Goal: Task Accomplishment & Management: Manage account settings

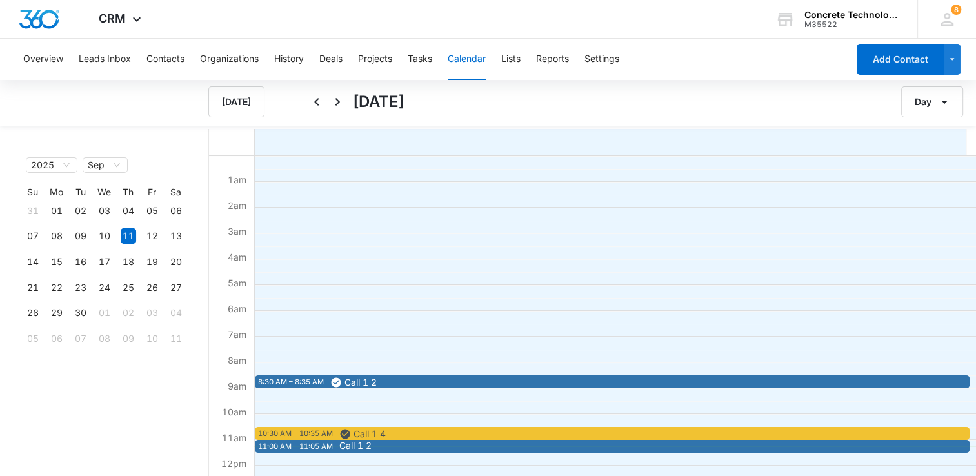
scroll to position [129, 0]
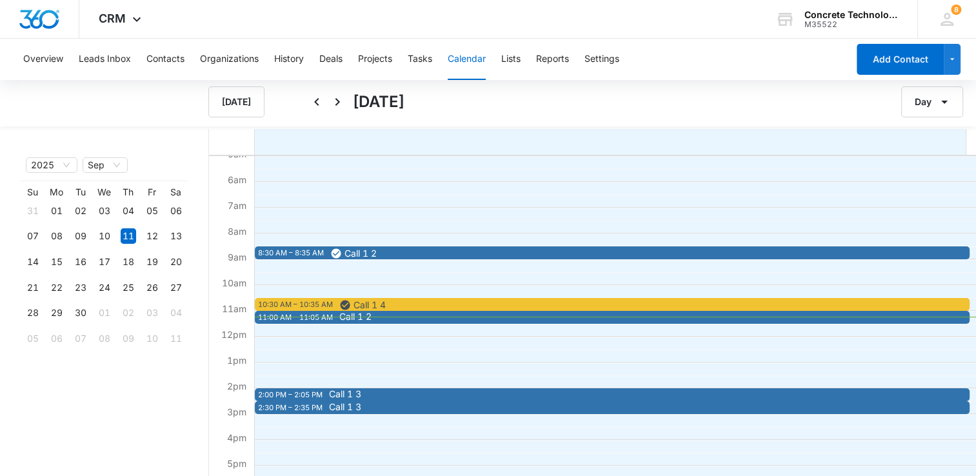
click at [455, 316] on span "Call 1 2" at bounding box center [691, 316] width 705 height 9
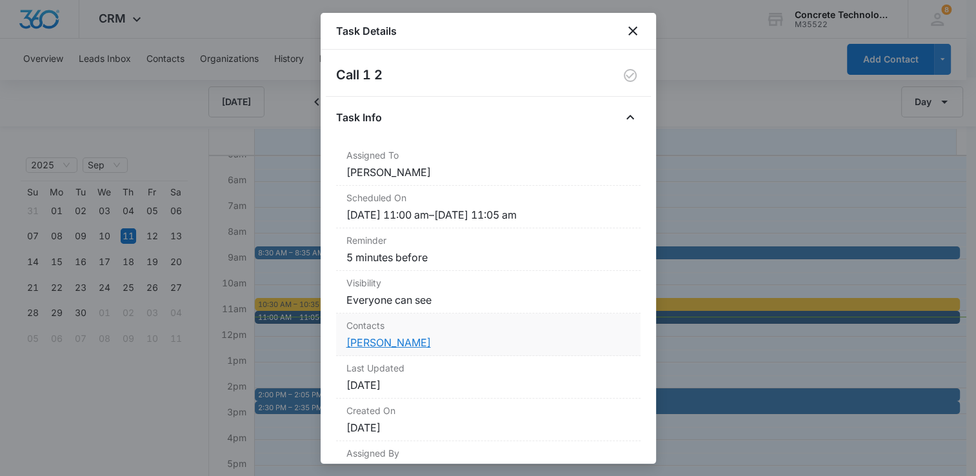
click at [398, 338] on link "[PERSON_NAME]" at bounding box center [388, 342] width 84 height 13
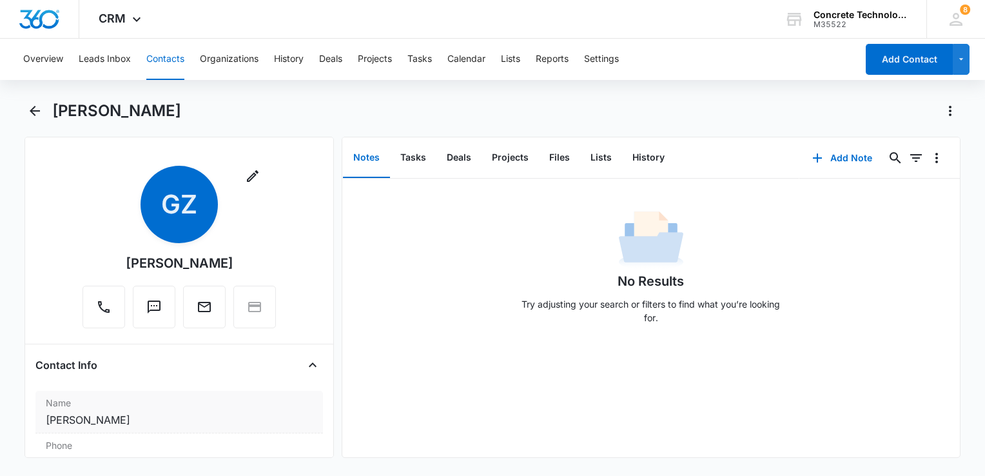
click at [98, 414] on dd "Cancel Save Changes [PERSON_NAME]" at bounding box center [179, 419] width 267 height 15
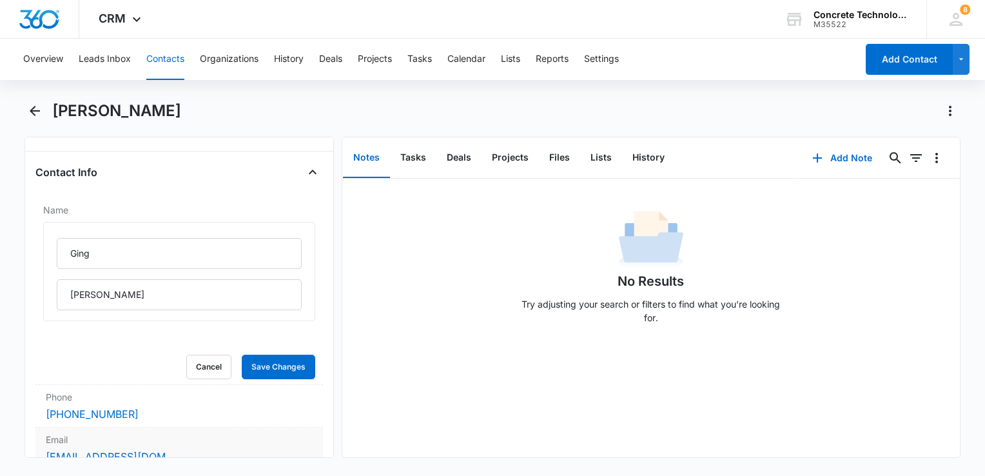
scroll to position [322, 0]
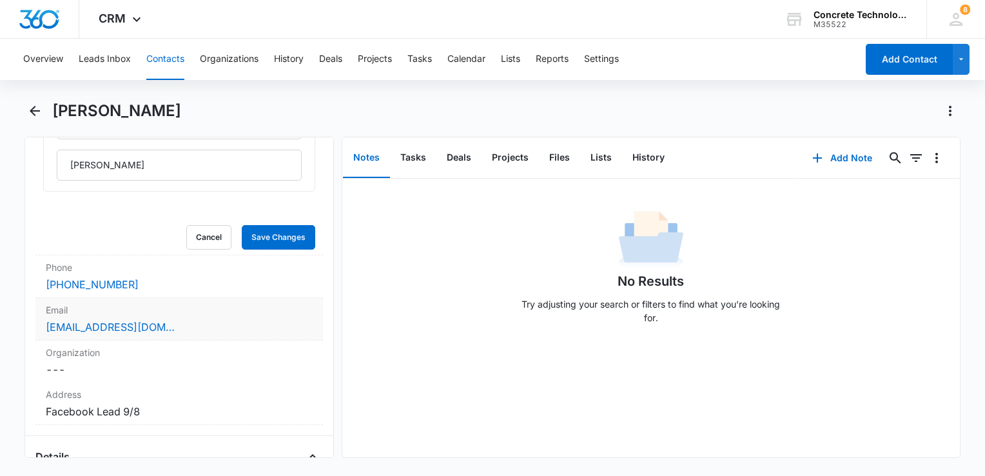
click at [214, 335] on div "Email Cancel Save Changes [EMAIL_ADDRESS][DOMAIN_NAME]" at bounding box center [179, 319] width 288 height 43
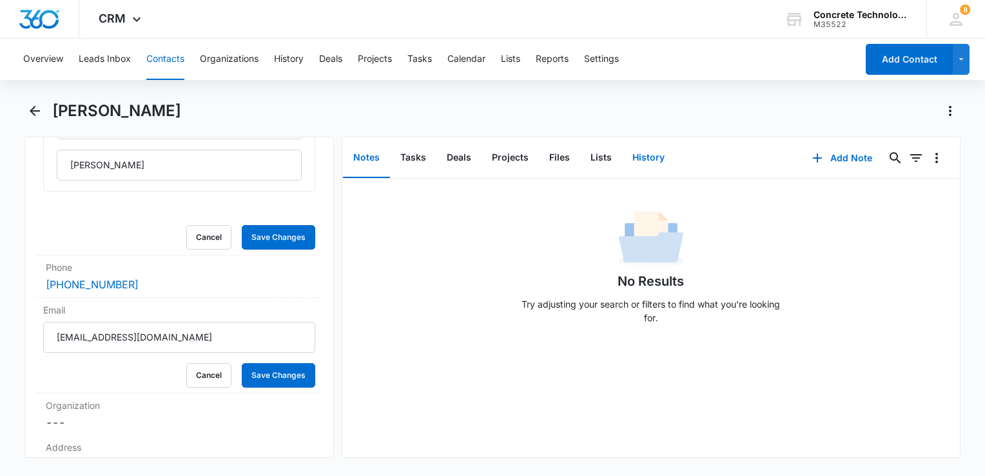
click at [653, 171] on button "History" at bounding box center [648, 158] width 53 height 40
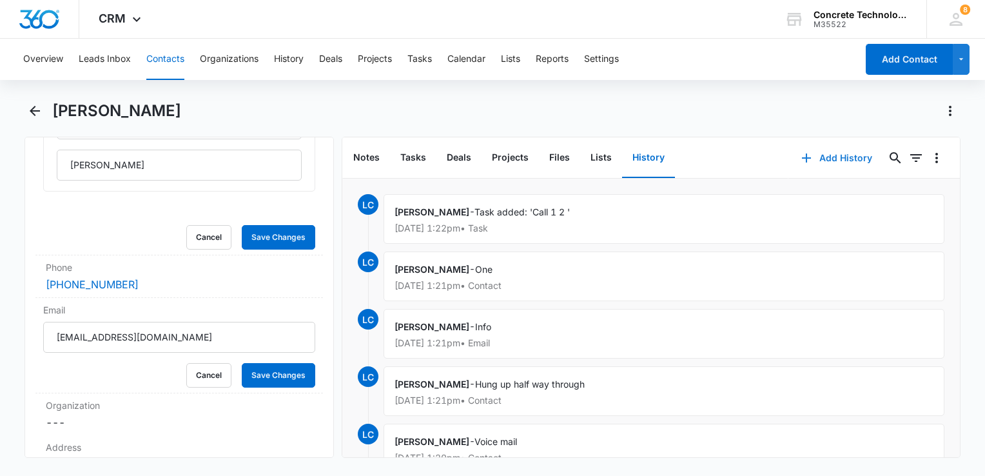
click at [814, 156] on button "Add History" at bounding box center [837, 157] width 97 height 31
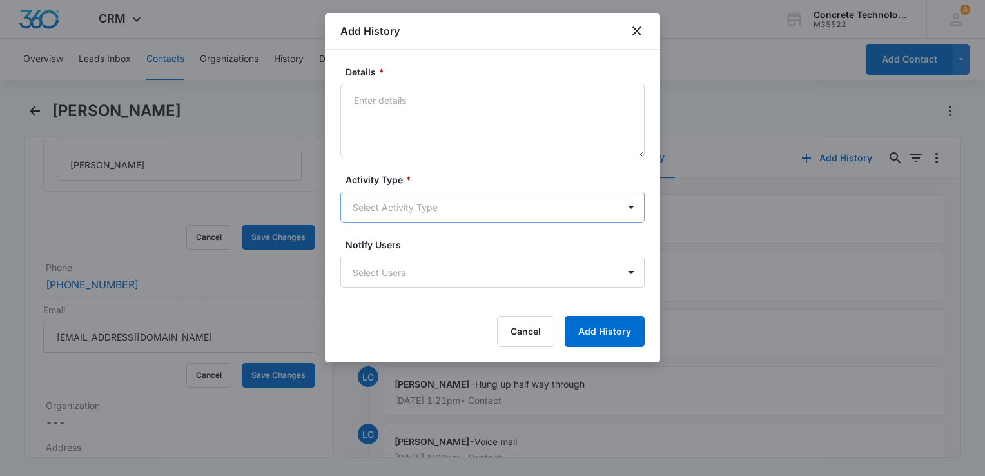
click at [507, 206] on body "CRM Apps Reputation Websites Forms CRM Email Social Content Ads Intelligence Fi…" at bounding box center [492, 238] width 985 height 476
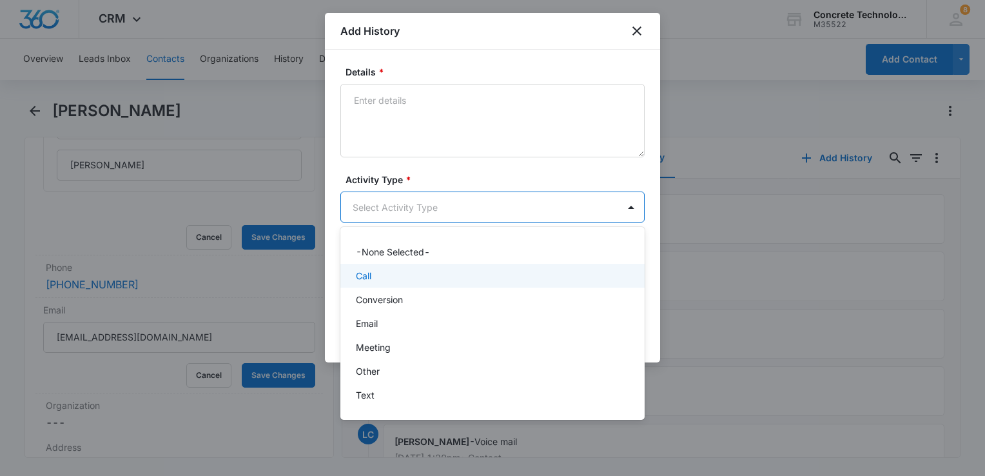
click at [405, 280] on div "Call" at bounding box center [491, 276] width 271 height 14
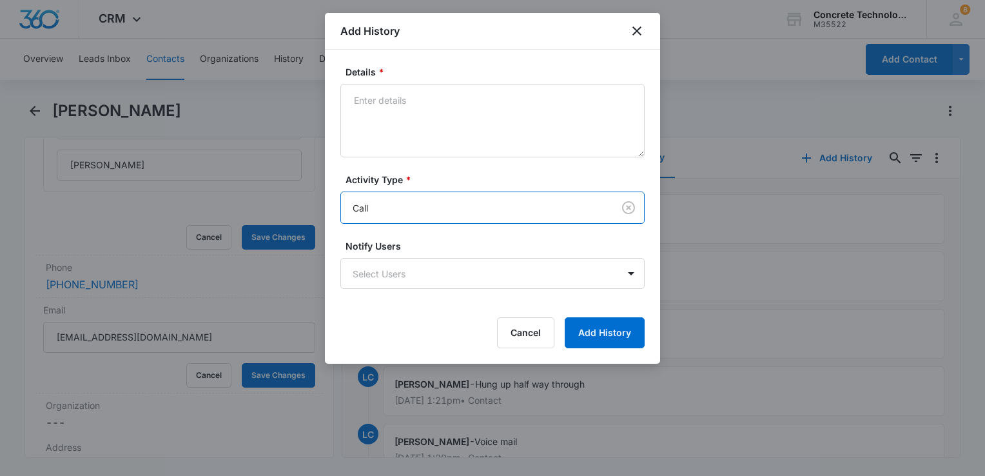
click at [405, 280] on body "CRM Apps Reputation Websites Forms CRM Email Social Content Ads Intelligence Fi…" at bounding box center [492, 238] width 985 height 476
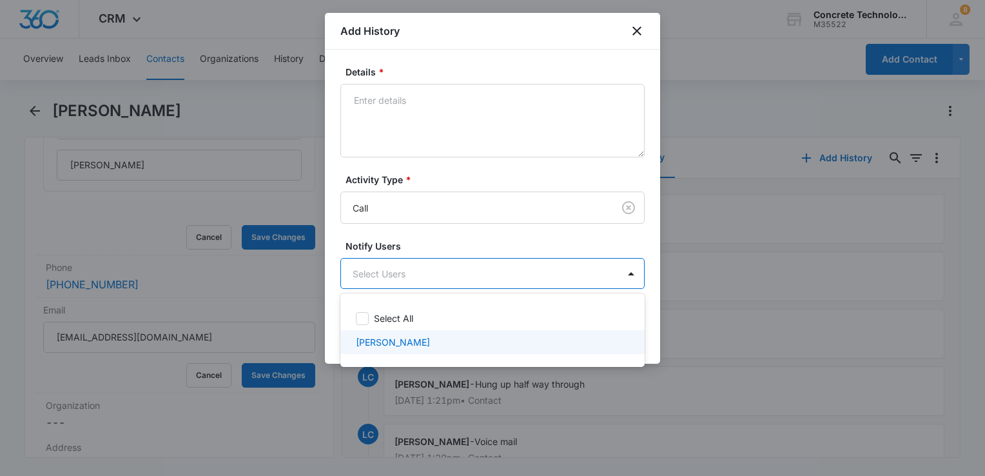
click at [405, 330] on div "[PERSON_NAME]" at bounding box center [492, 342] width 304 height 24
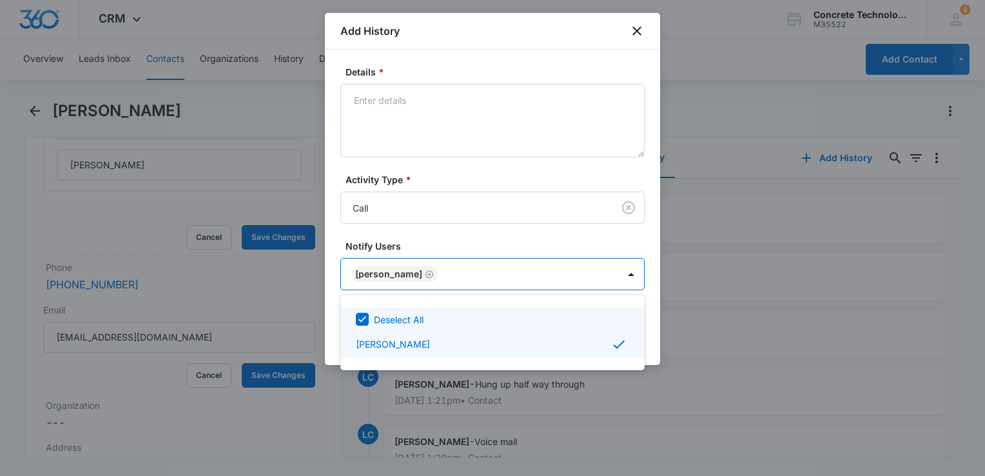
click at [498, 99] on div at bounding box center [492, 238] width 985 height 476
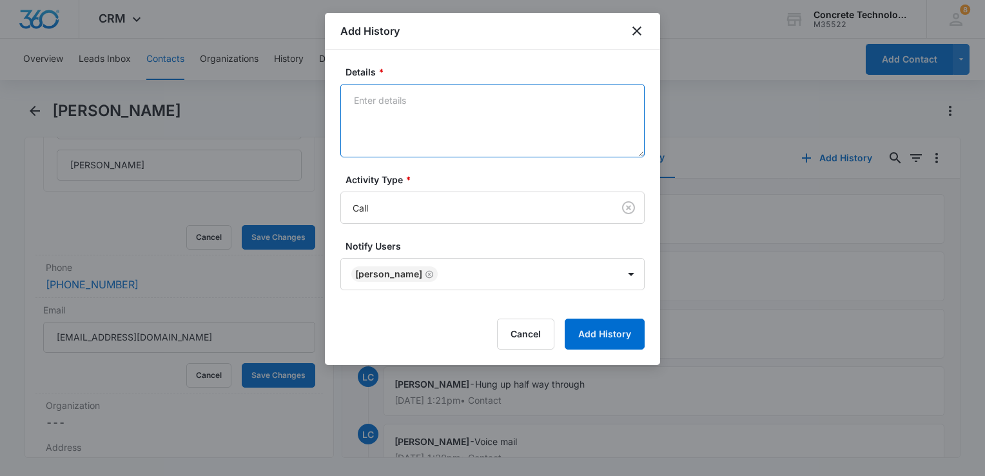
click at [498, 99] on textarea "Details *" at bounding box center [492, 121] width 304 height 74
click at [505, 107] on textarea "Details *" at bounding box center [492, 121] width 304 height 74
type textarea "Voicemail"
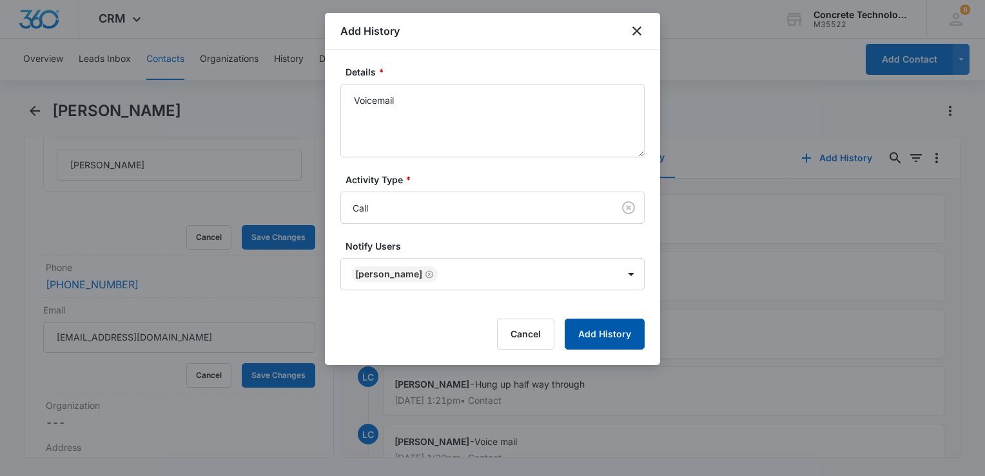
click at [627, 339] on button "Add History" at bounding box center [605, 334] width 80 height 31
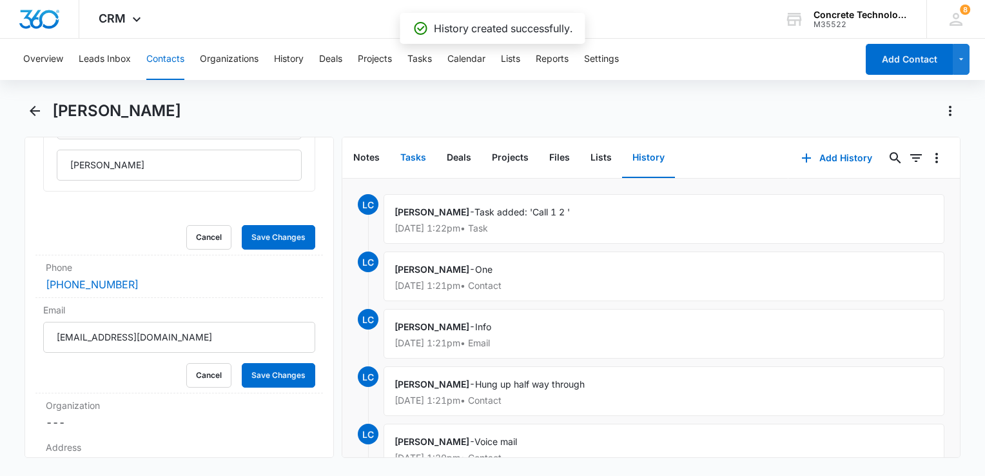
click at [404, 162] on button "Tasks" at bounding box center [413, 158] width 46 height 40
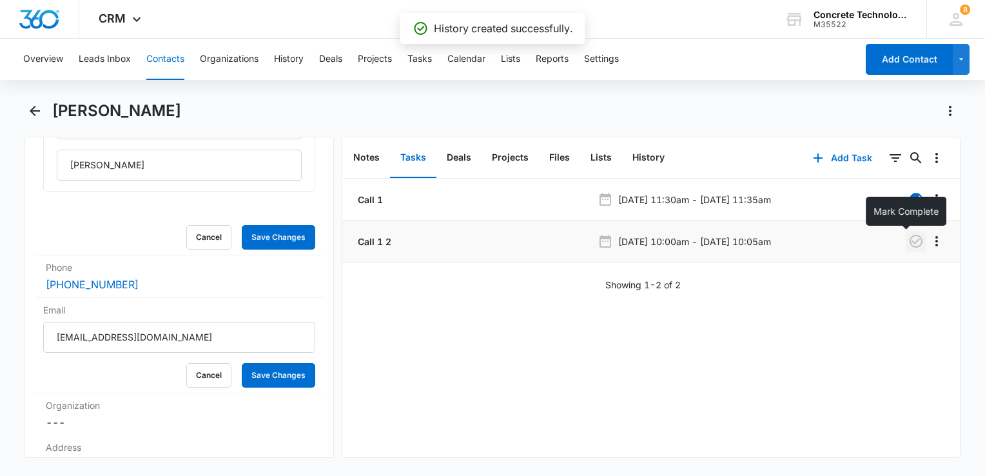
click at [910, 246] on icon "button" at bounding box center [916, 241] width 13 height 13
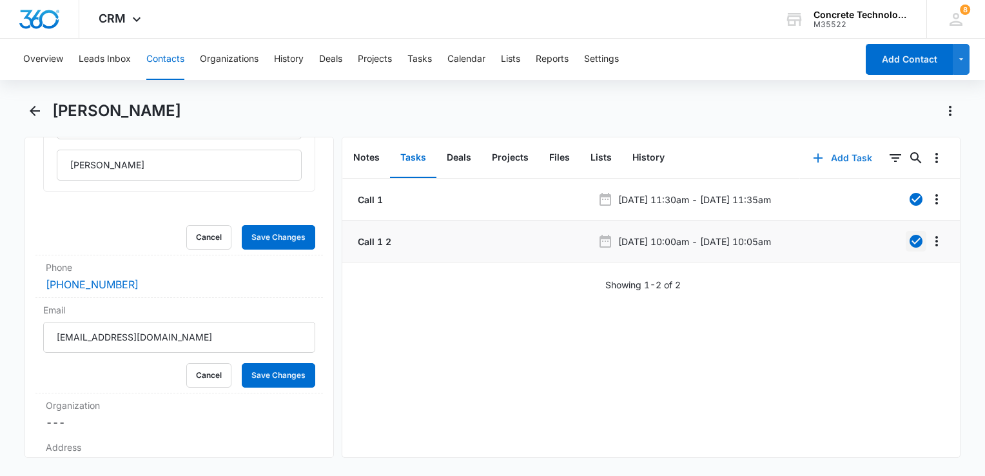
click at [800, 163] on button "Add Task" at bounding box center [842, 157] width 85 height 31
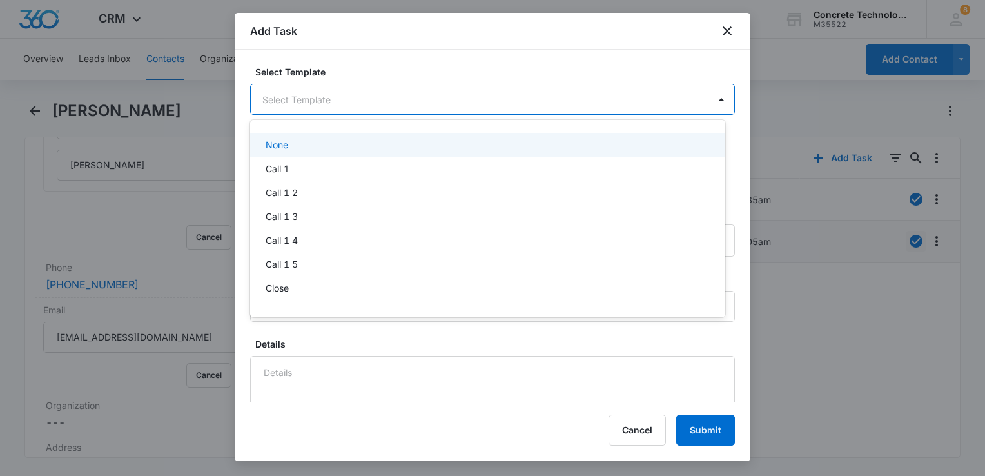
click at [372, 112] on body "CRM Apps Reputation Websites Forms CRM Email Social Content Ads Intelligence Fi…" at bounding box center [492, 238] width 985 height 476
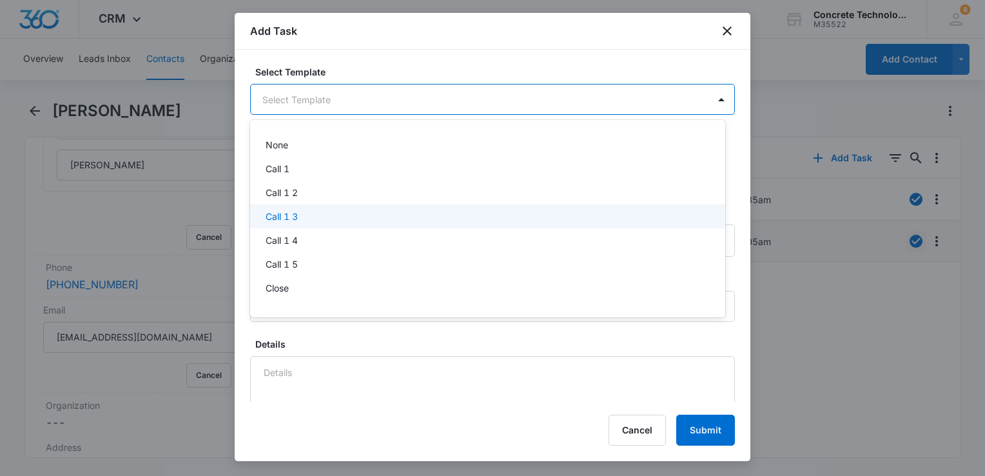
click at [309, 211] on div "Call 1 3" at bounding box center [487, 217] width 442 height 14
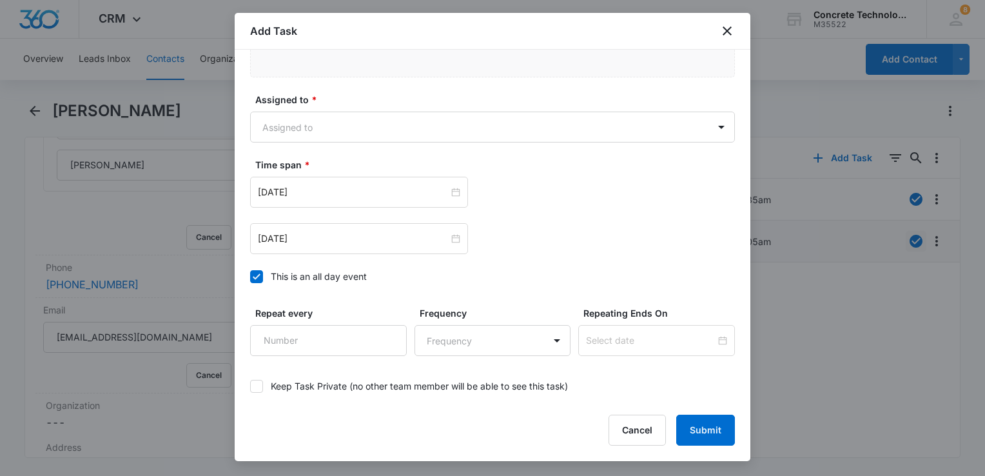
scroll to position [838, 0]
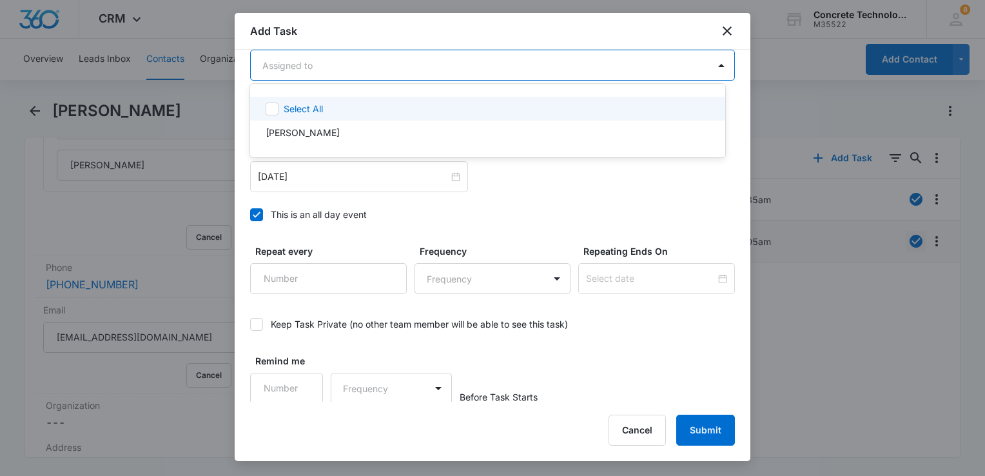
click at [363, 71] on body "CRM Apps Reputation Websites Forms CRM Email Social Content Ads Intelligence Fi…" at bounding box center [492, 238] width 985 height 476
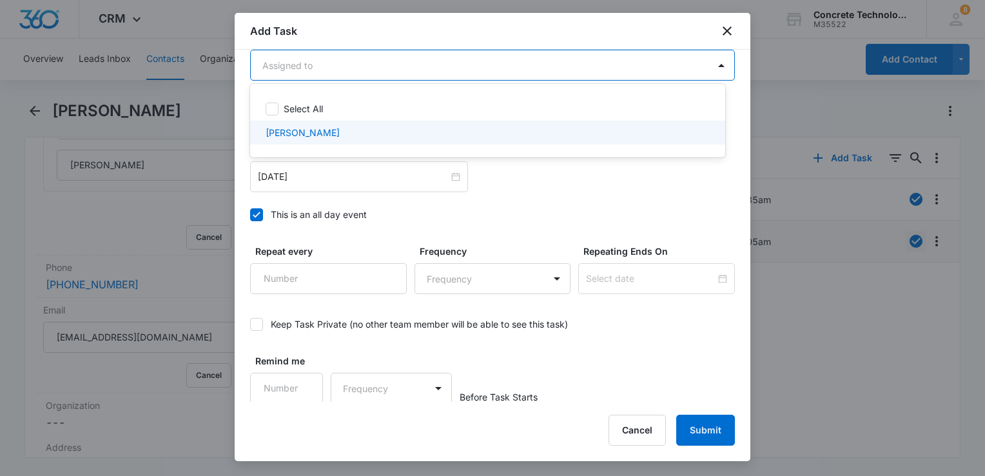
click at [348, 144] on div "[PERSON_NAME]" at bounding box center [487, 133] width 475 height 24
checkbox input "true"
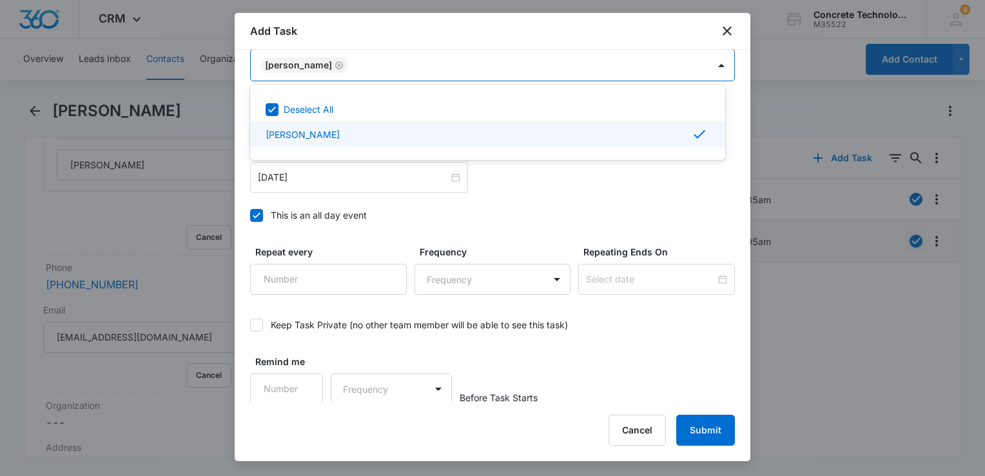
click at [345, 188] on div at bounding box center [492, 238] width 985 height 476
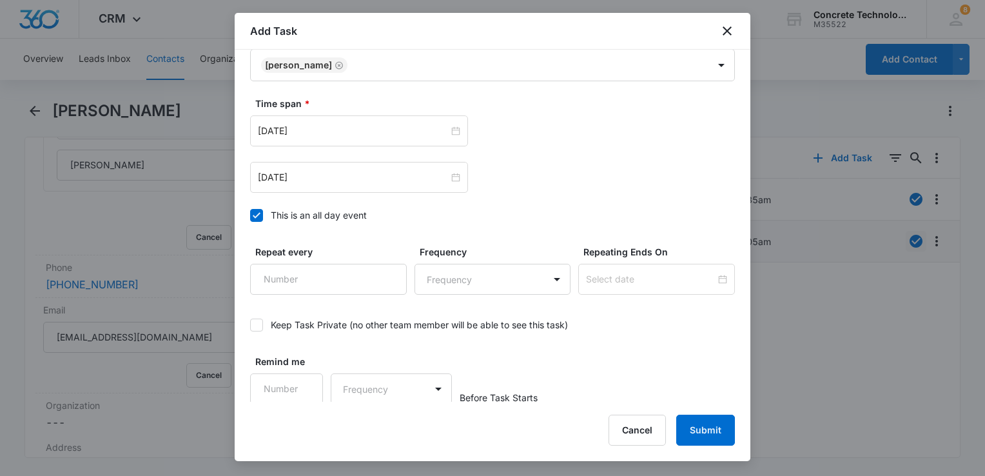
click at [257, 213] on icon at bounding box center [257, 215] width 8 height 6
click at [250, 215] on input "This is an all day event" at bounding box center [250, 215] width 0 height 0
click at [348, 186] on div "[DATE]" at bounding box center [359, 177] width 218 height 31
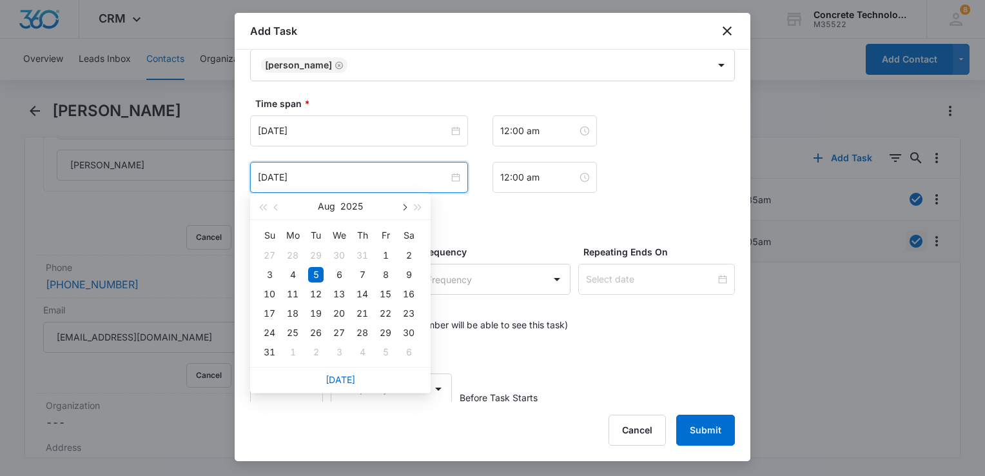
click at [402, 207] on span "button" at bounding box center [403, 207] width 6 height 6
type input "[DATE]"
click at [291, 297] on div "15" at bounding box center [292, 293] width 15 height 15
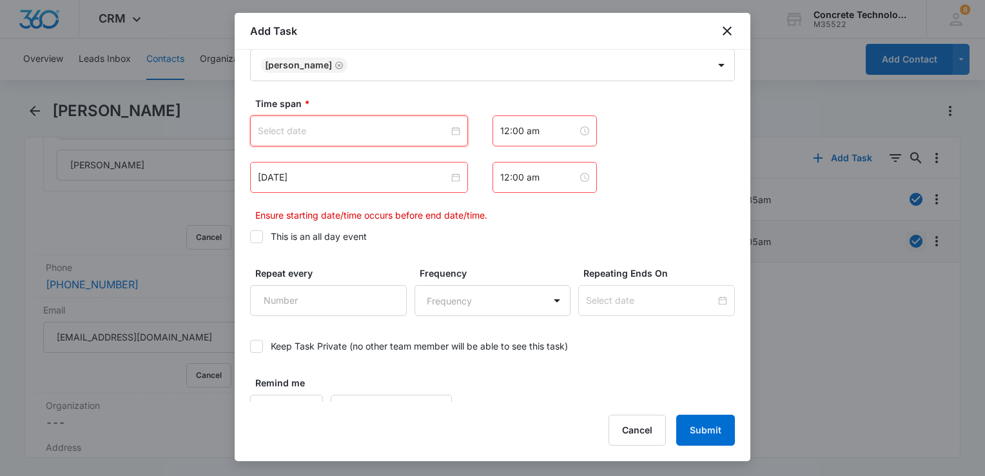
click at [365, 130] on input at bounding box center [353, 131] width 191 height 14
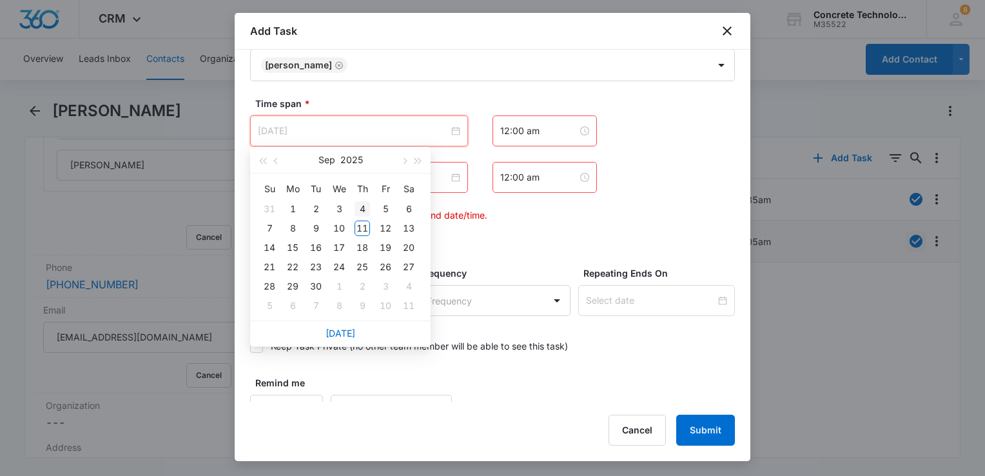
type input "[DATE]"
click at [293, 246] on div "15" at bounding box center [292, 247] width 15 height 15
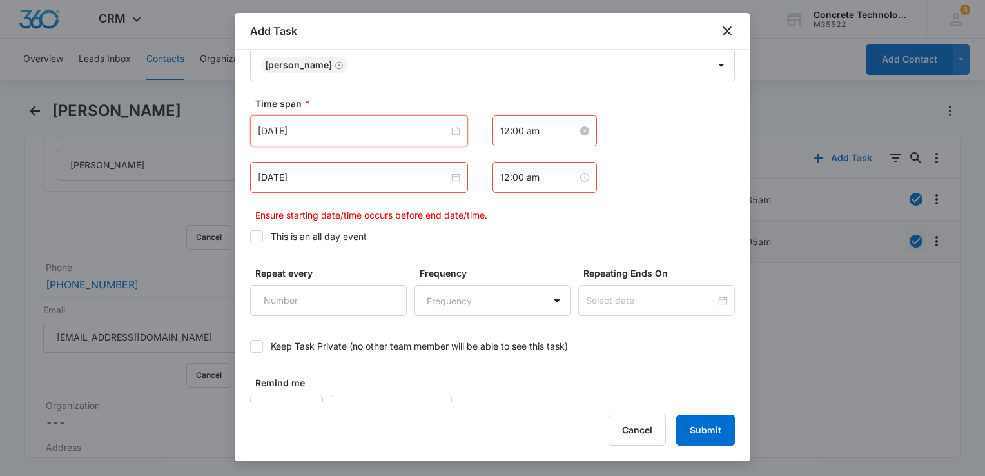
click at [544, 133] on input "12:00 am" at bounding box center [538, 131] width 77 height 14
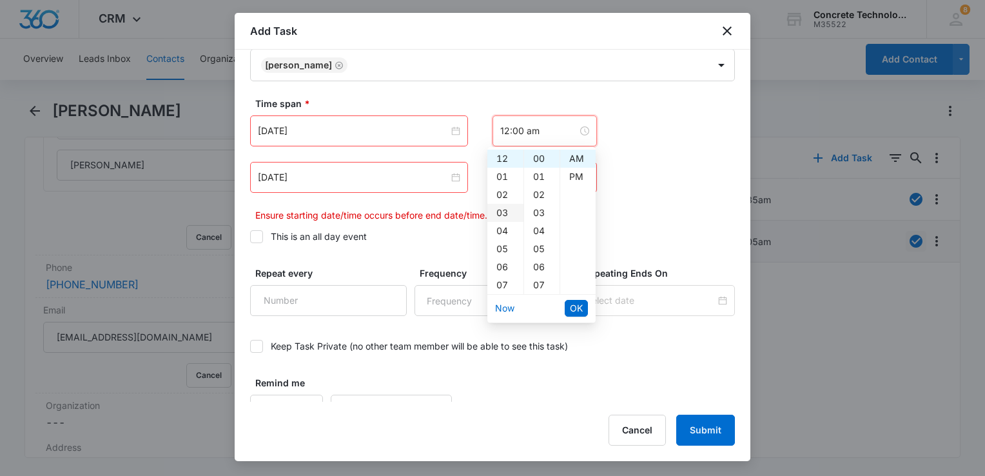
click at [499, 212] on div "03" at bounding box center [505, 213] width 36 height 18
click at [573, 179] on div "PM" at bounding box center [577, 177] width 35 height 18
type input "3:00 pm"
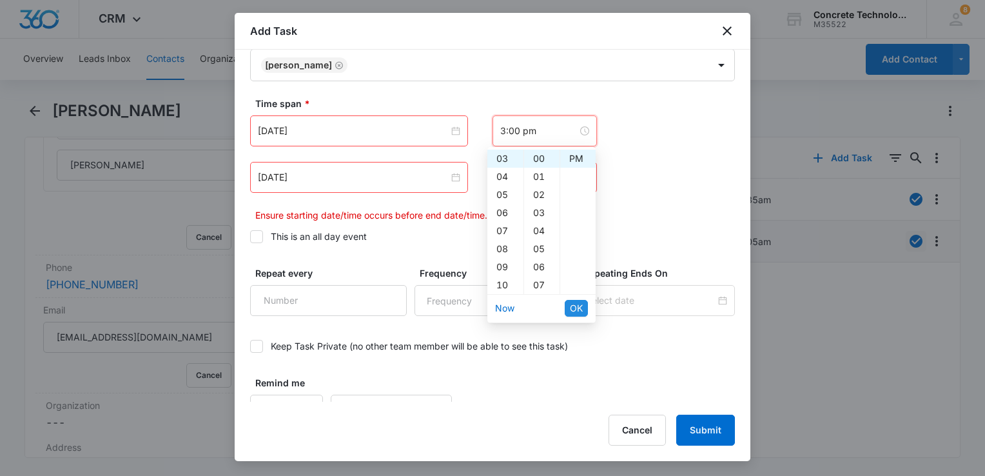
click at [582, 302] on span "OK" at bounding box center [576, 308] width 13 height 14
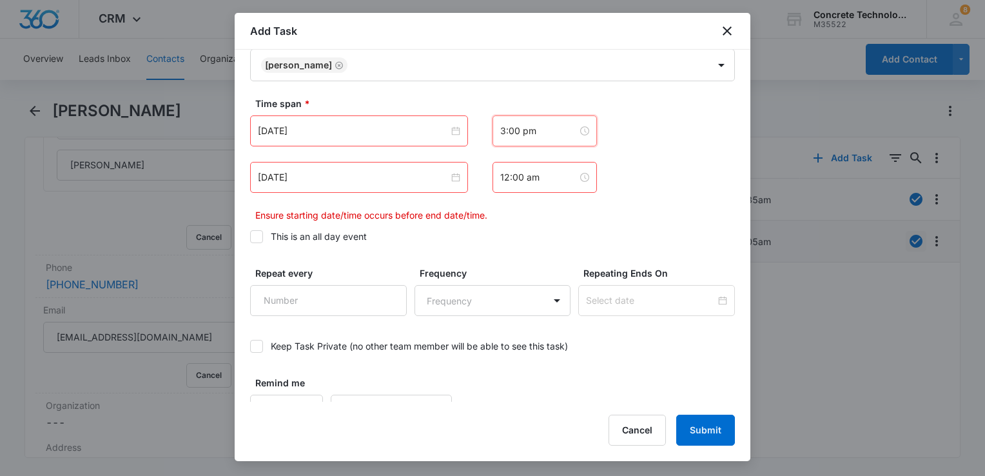
click at [555, 184] on div "12:00 am" at bounding box center [545, 177] width 104 height 31
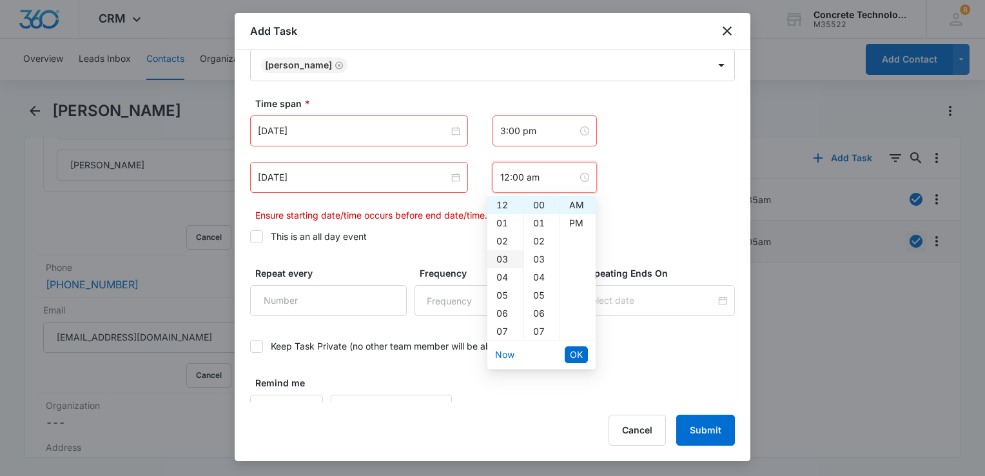
click at [499, 257] on div "03" at bounding box center [505, 259] width 36 height 18
click at [544, 291] on div "05" at bounding box center [541, 295] width 35 height 18
click at [578, 226] on div "PM" at bounding box center [577, 223] width 35 height 18
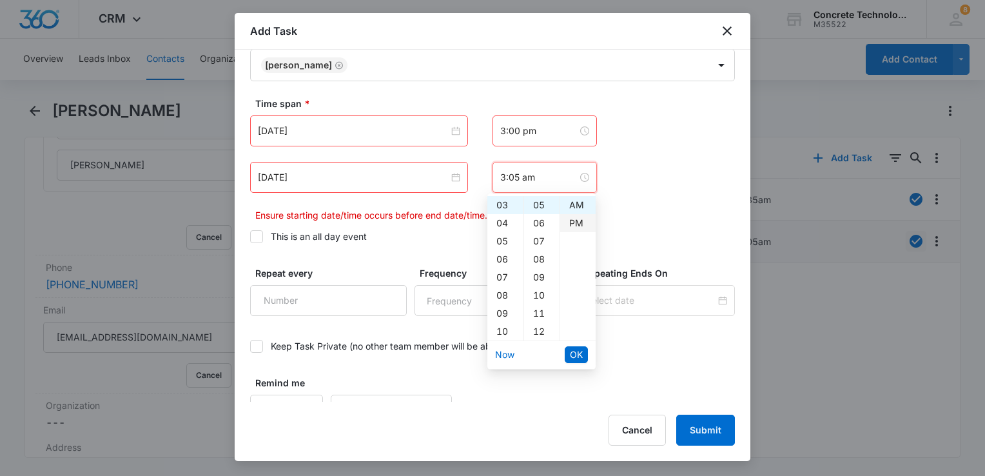
type input "3:05 pm"
click at [575, 349] on span "OK" at bounding box center [576, 355] width 13 height 14
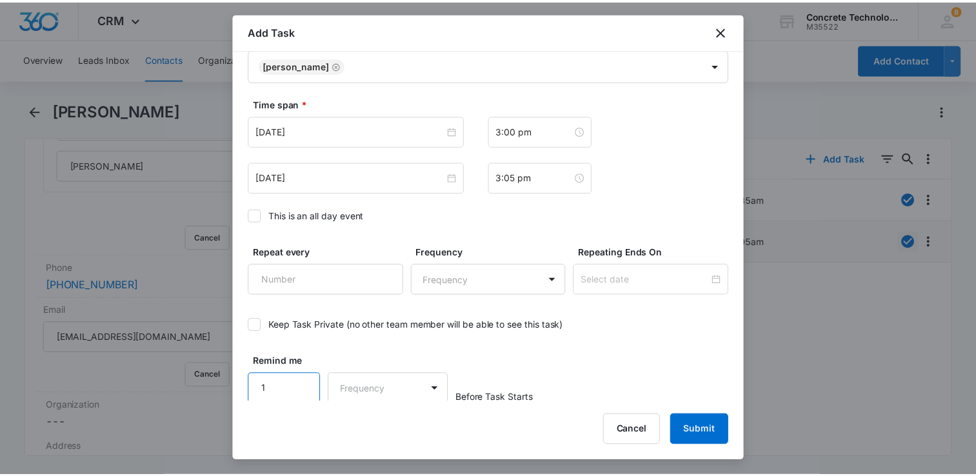
scroll to position [839, 0]
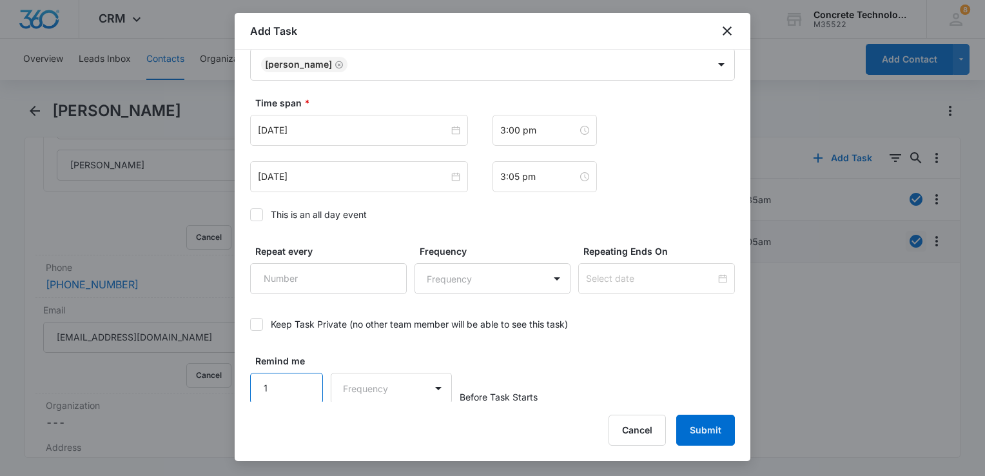
click at [304, 380] on input "1" at bounding box center [286, 388] width 73 height 31
click at [304, 380] on input "2" at bounding box center [286, 388] width 73 height 31
click at [304, 380] on input "3" at bounding box center [286, 388] width 73 height 31
click at [304, 380] on input "4" at bounding box center [286, 388] width 73 height 31
type input "5"
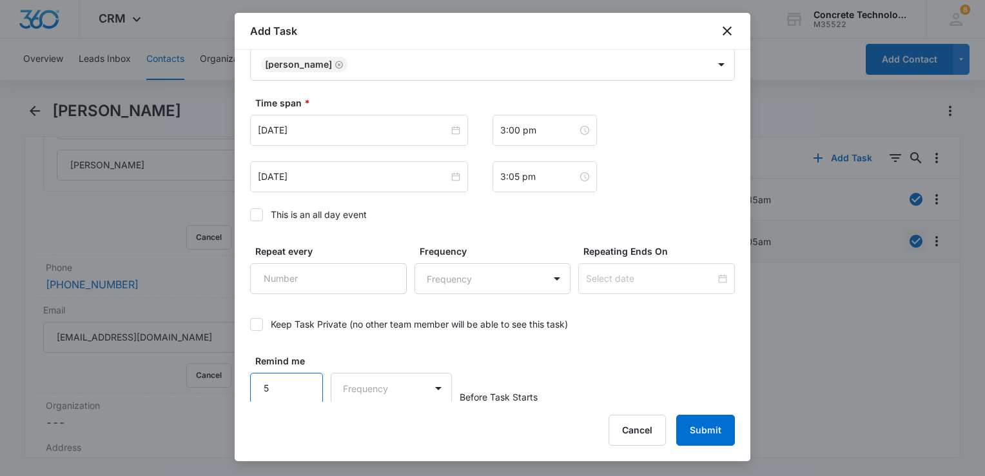
click at [304, 380] on input "5" at bounding box center [286, 388] width 73 height 31
click at [377, 389] on body "CRM Apps Reputation Websites Forms CRM Email Social Content Ads Intelligence Fi…" at bounding box center [492, 238] width 985 height 476
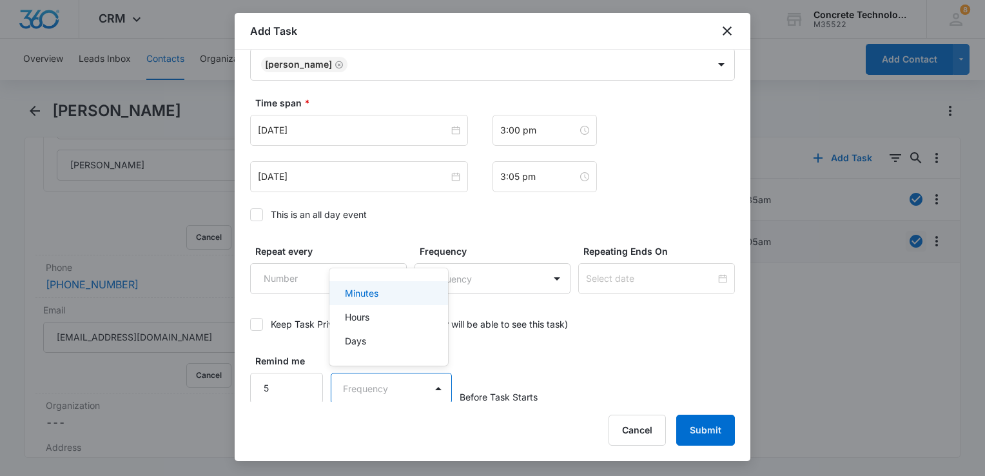
click at [386, 293] on div "Minutes" at bounding box center [387, 293] width 85 height 14
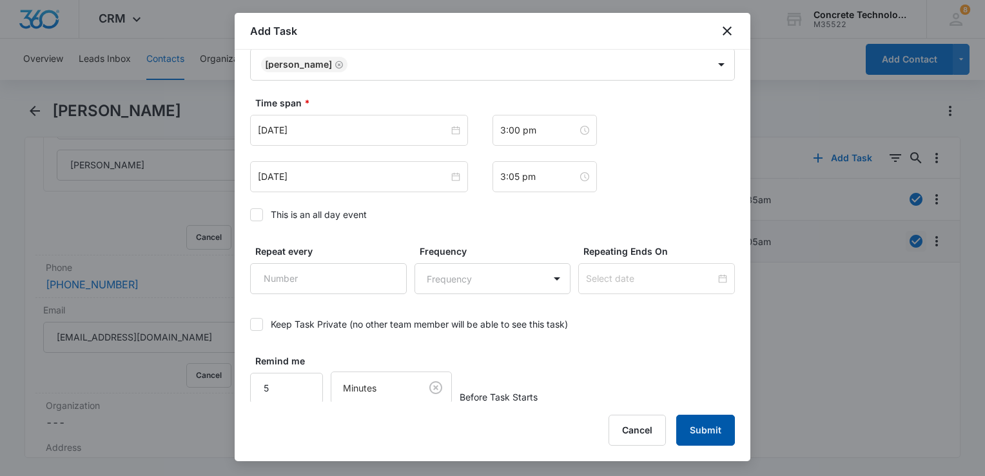
click at [721, 436] on button "Submit" at bounding box center [705, 430] width 59 height 31
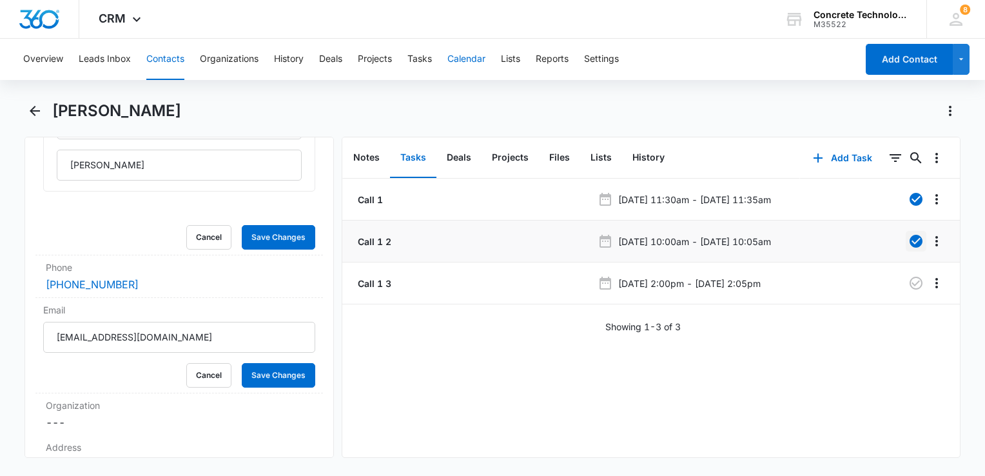
click at [471, 50] on button "Calendar" at bounding box center [466, 59] width 38 height 41
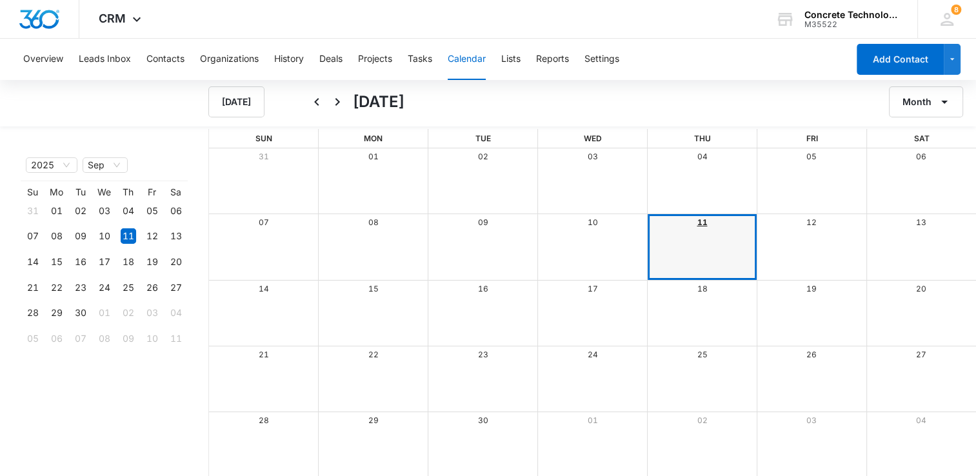
click at [698, 219] on link "11" at bounding box center [701, 222] width 10 height 10
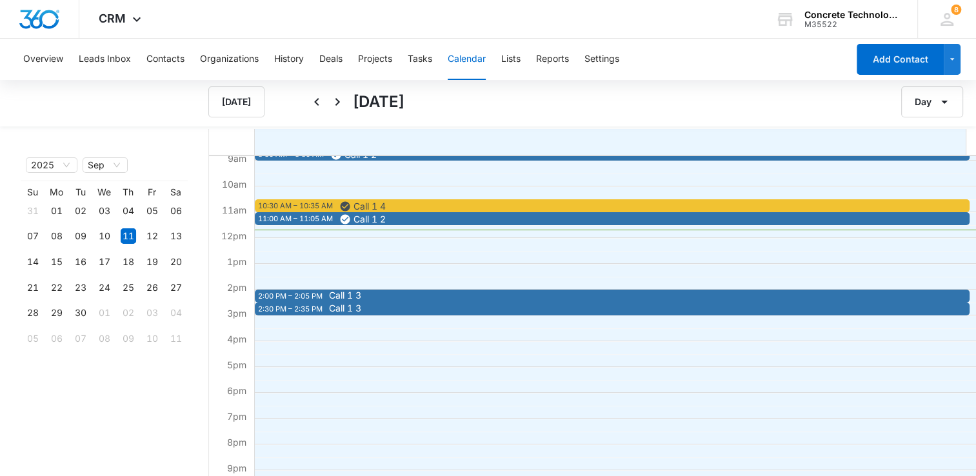
scroll to position [258, 0]
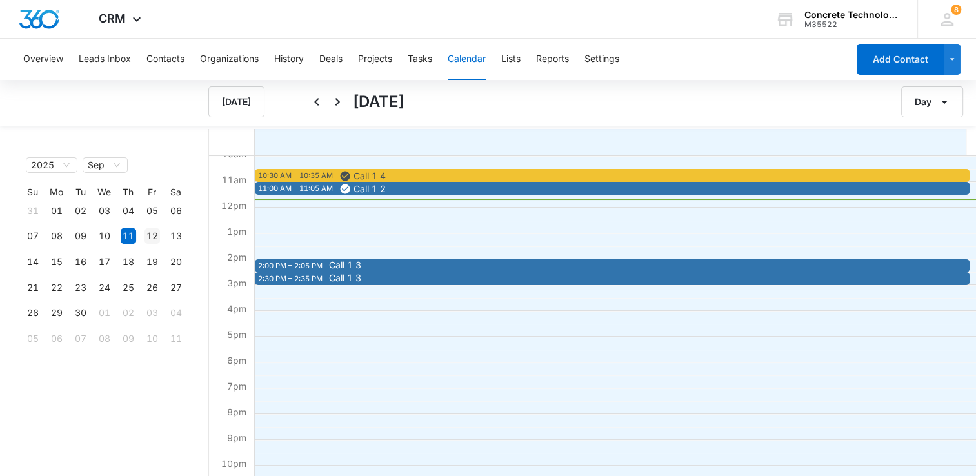
click at [147, 237] on div "12" at bounding box center [151, 235] width 15 height 15
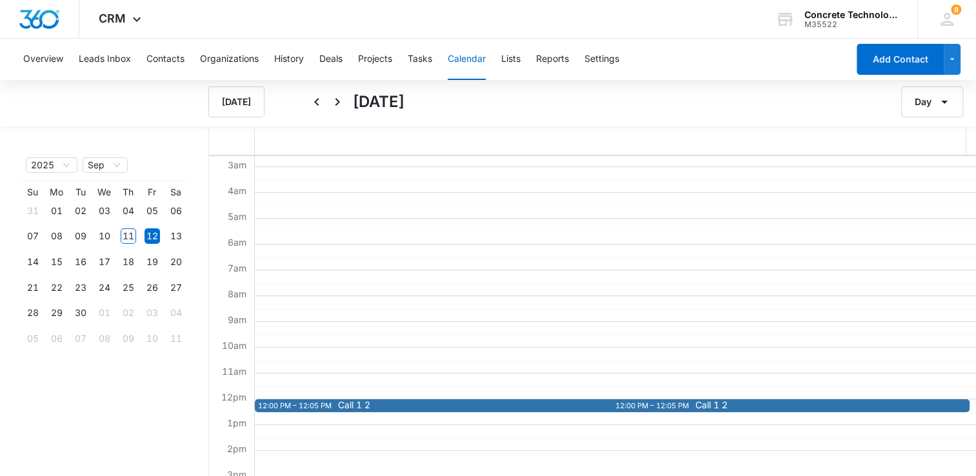
scroll to position [64, 0]
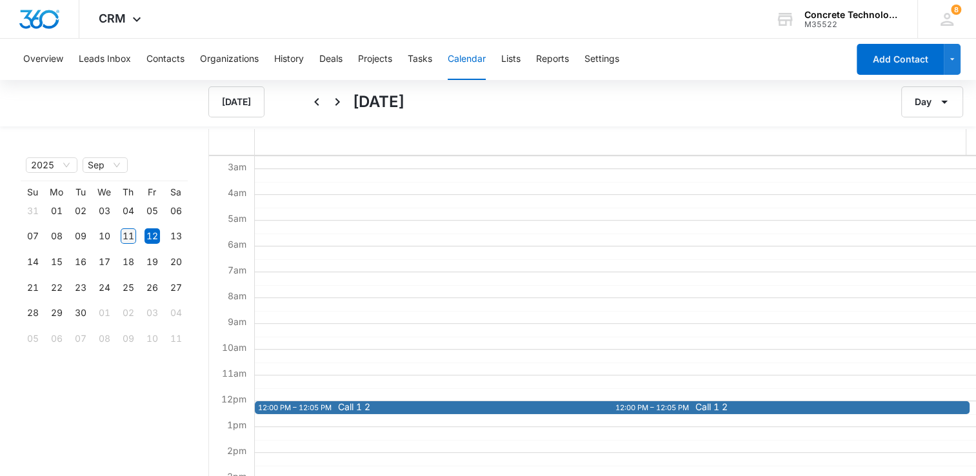
click at [130, 234] on div "11" at bounding box center [128, 235] width 15 height 15
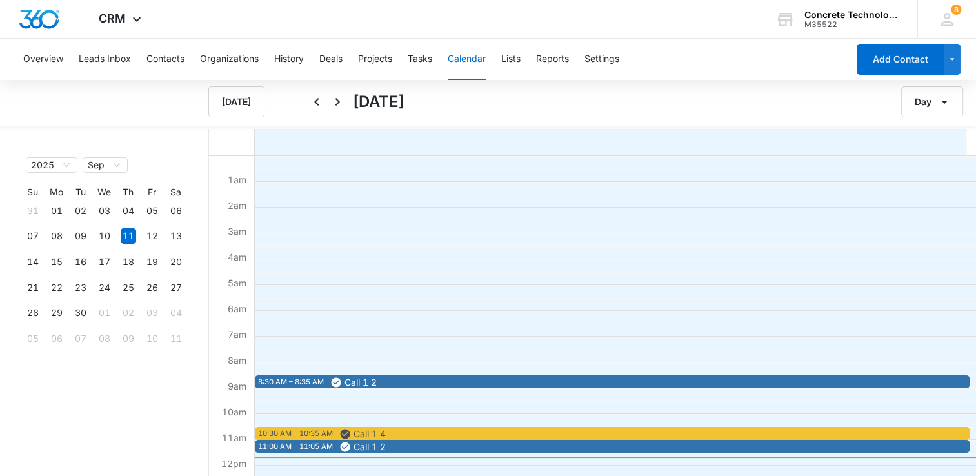
scroll to position [129, 0]
